Goal: Find contact information: Obtain details needed to contact an individual or organization

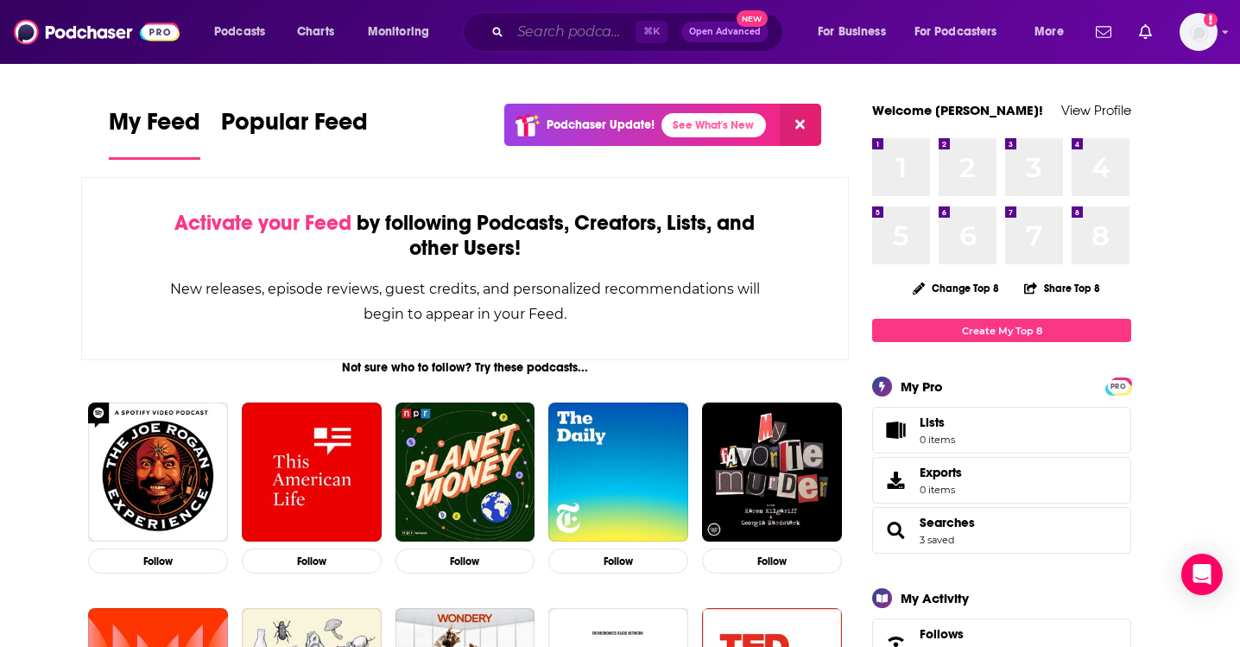
click at [613, 42] on input "Search podcasts, credits, & more..." at bounding box center [572, 32] width 125 height 28
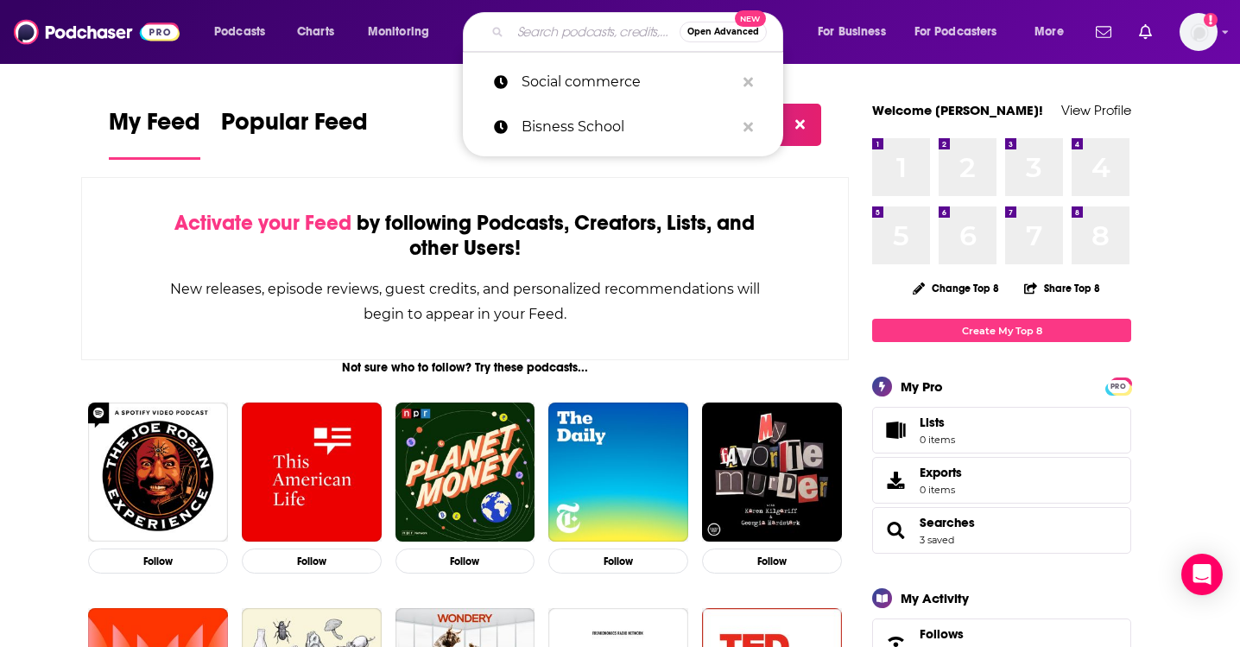
paste input "Charlotte Soccer Show"
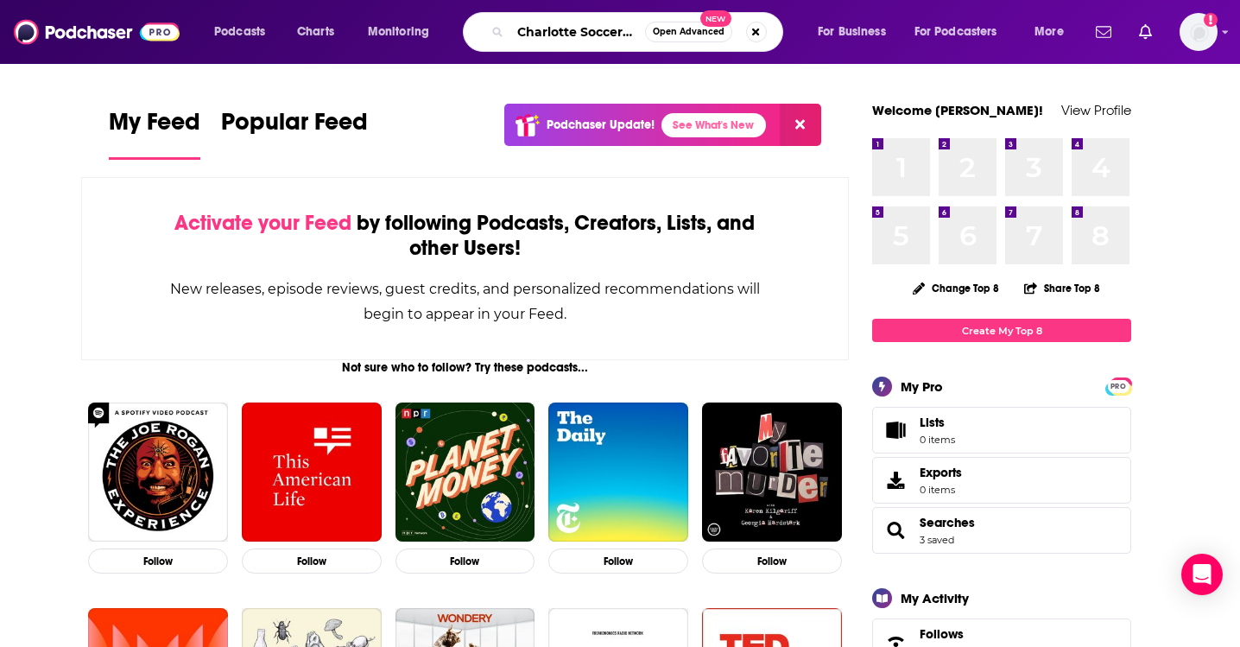
type input "Charlotte Soccer Show"
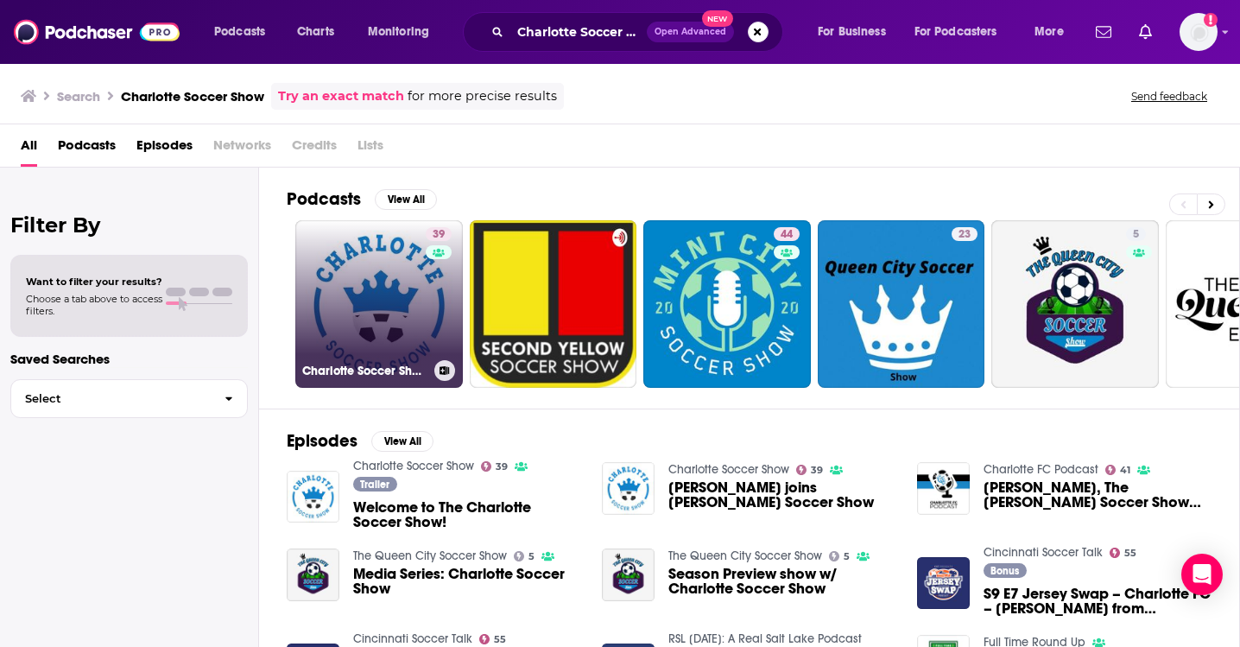
click at [382, 370] on h3 "Charlotte Soccer Show" at bounding box center [364, 370] width 125 height 15
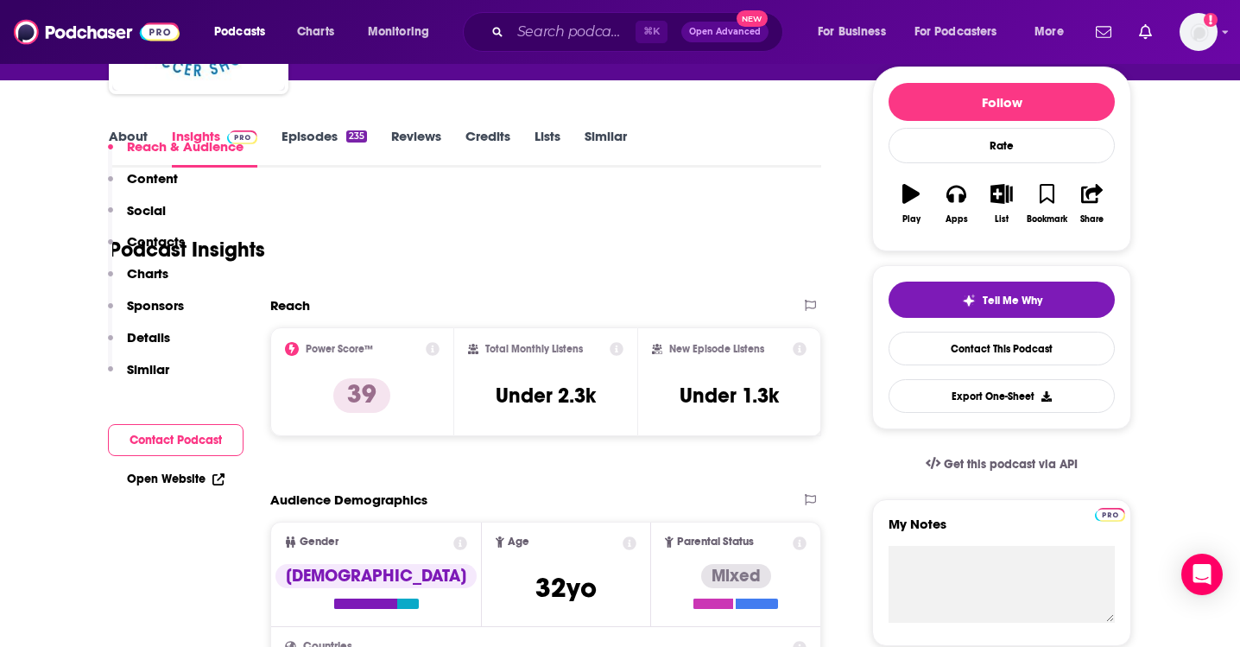
scroll to position [319, 0]
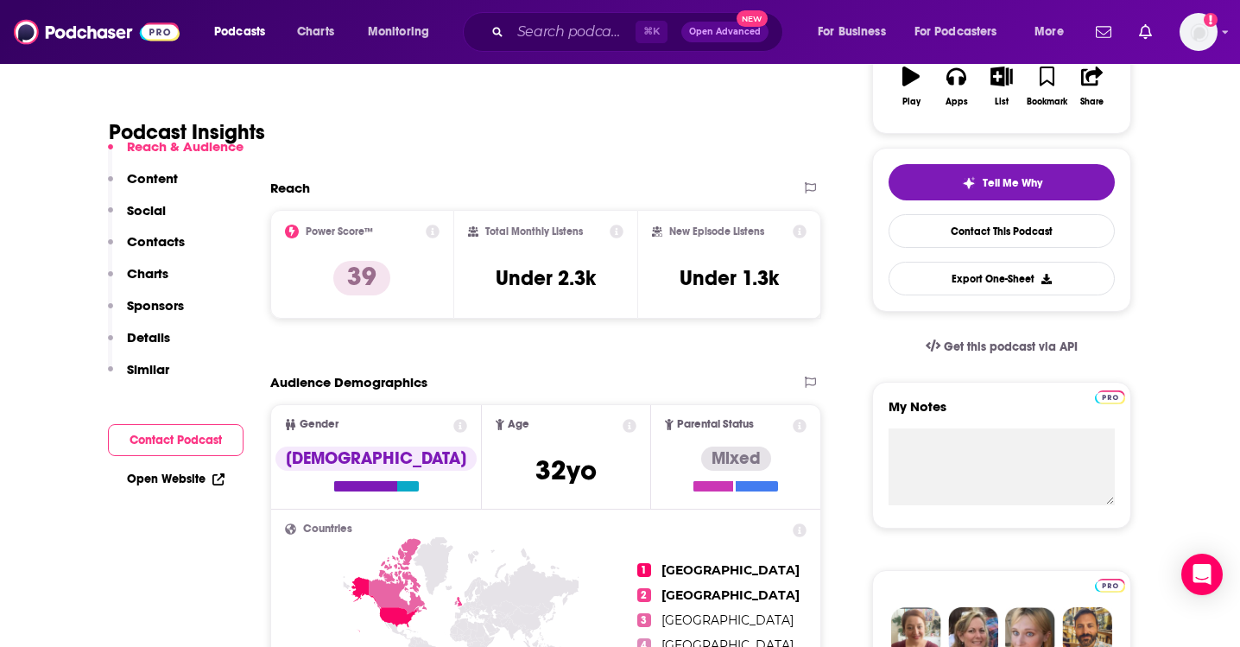
click at [158, 246] on p "Contacts" at bounding box center [156, 241] width 58 height 16
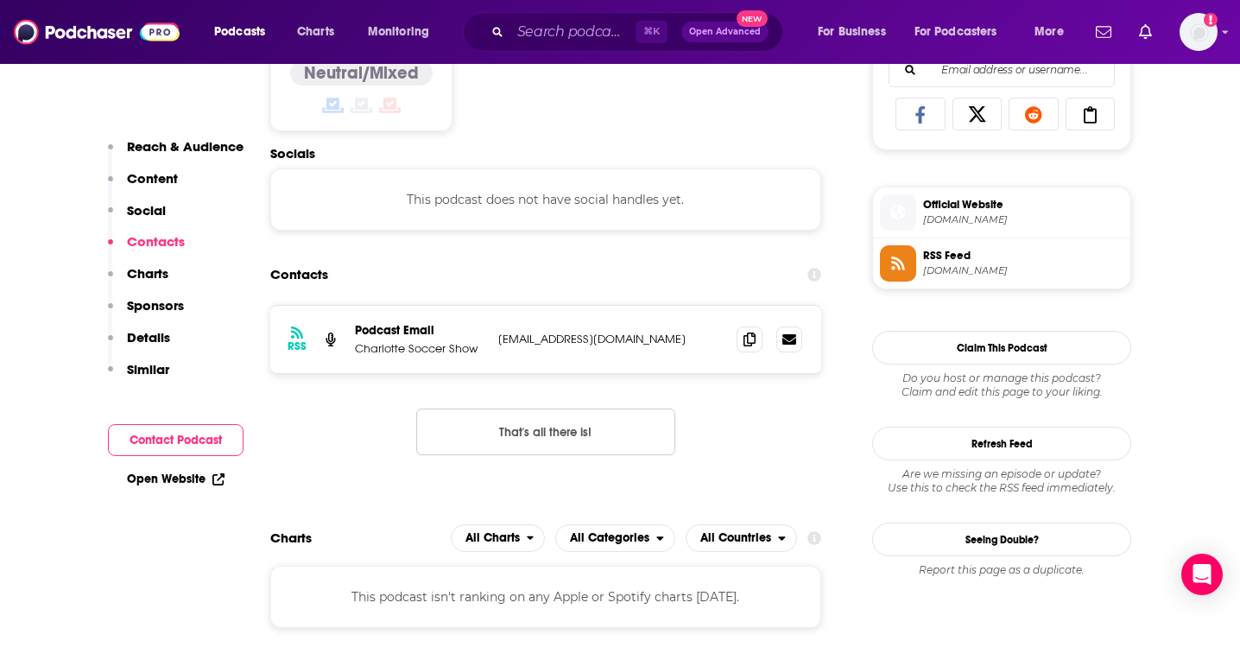
scroll to position [1159, 0]
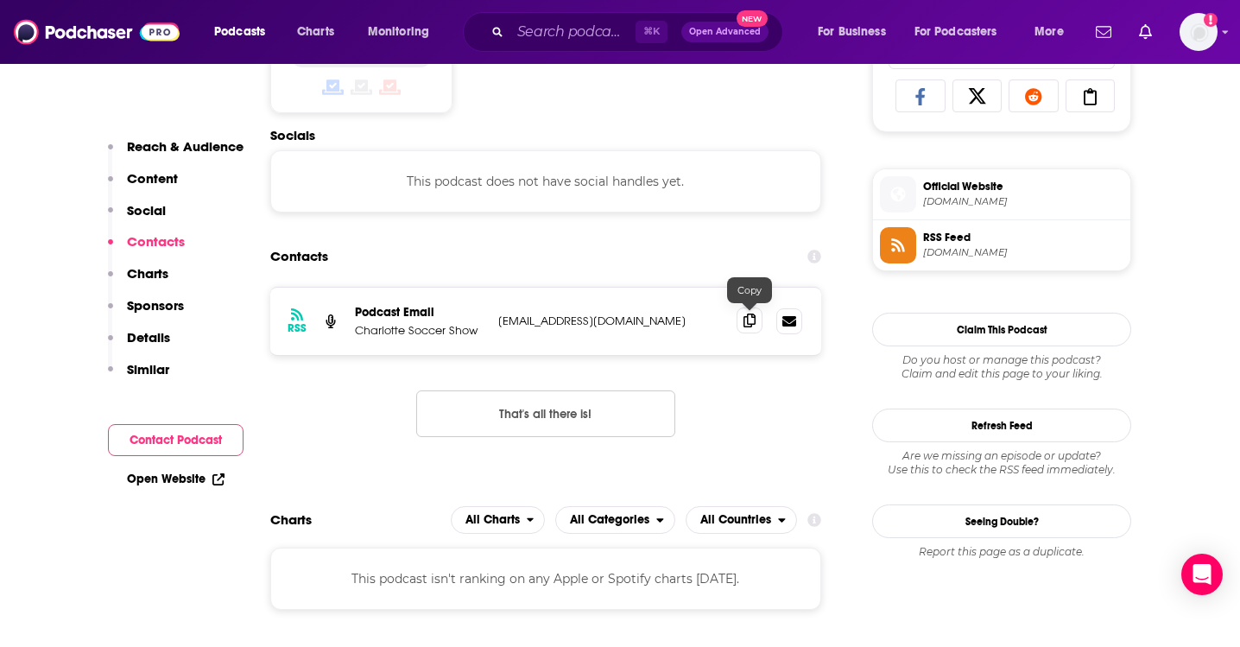
click at [754, 319] on icon at bounding box center [749, 320] width 12 height 14
click at [755, 329] on span at bounding box center [749, 320] width 26 height 26
